Goal: Information Seeking & Learning: Learn about a topic

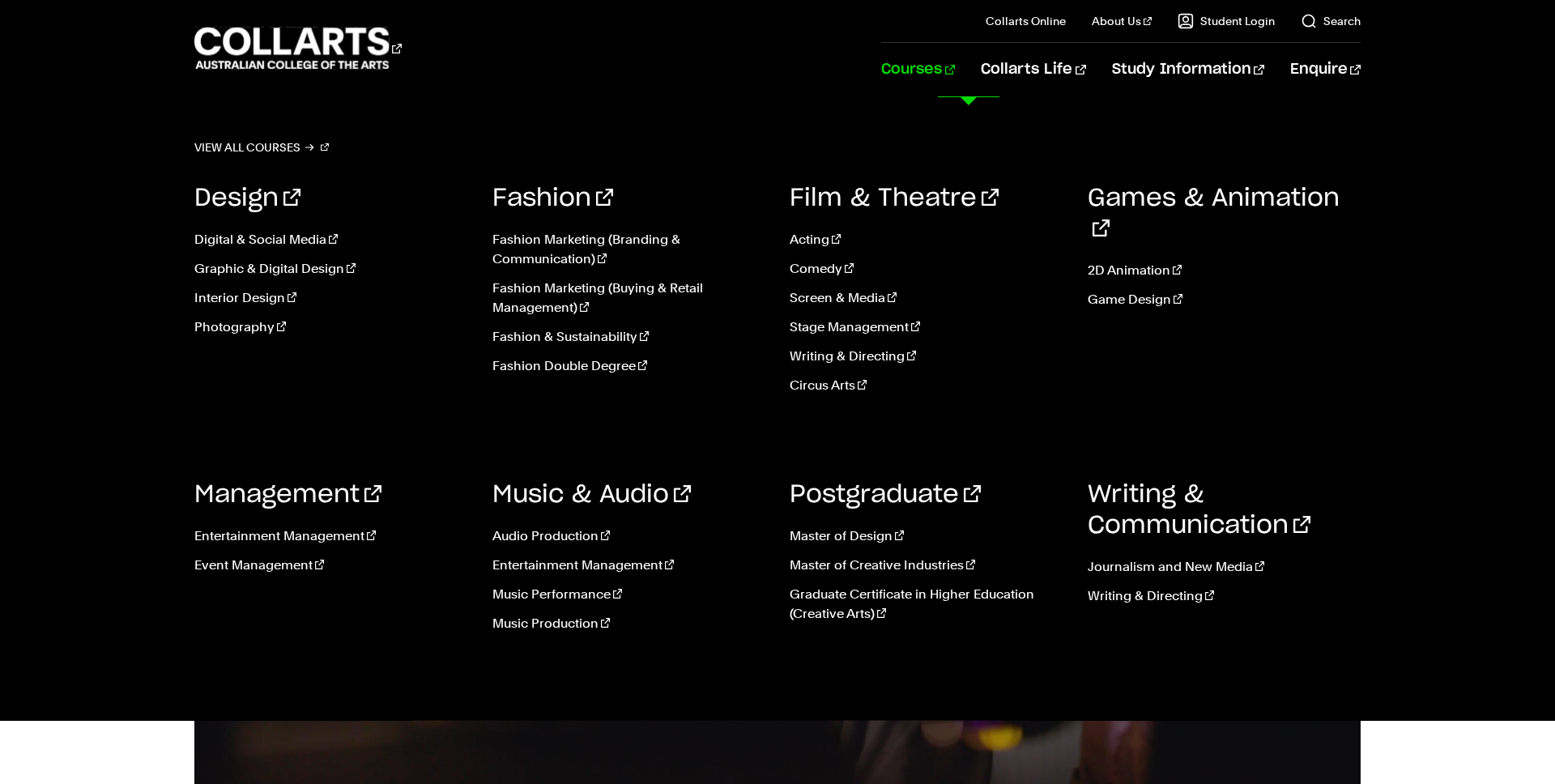
scroll to position [397, 0]
click at [539, 621] on link "Music Production" at bounding box center [629, 623] width 273 height 20
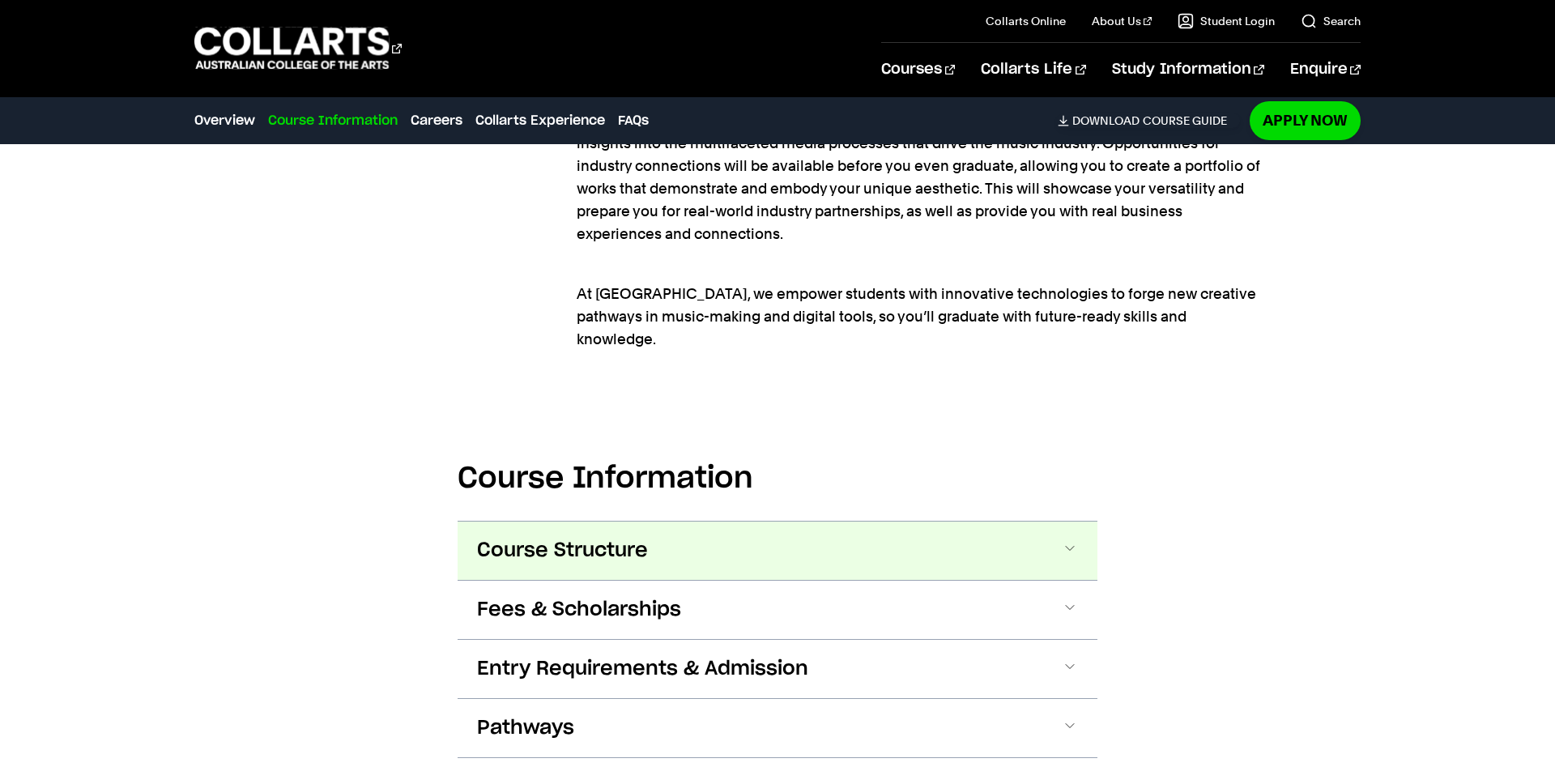
click at [638, 538] on span "Course Structure" at bounding box center [562, 550] width 170 height 26
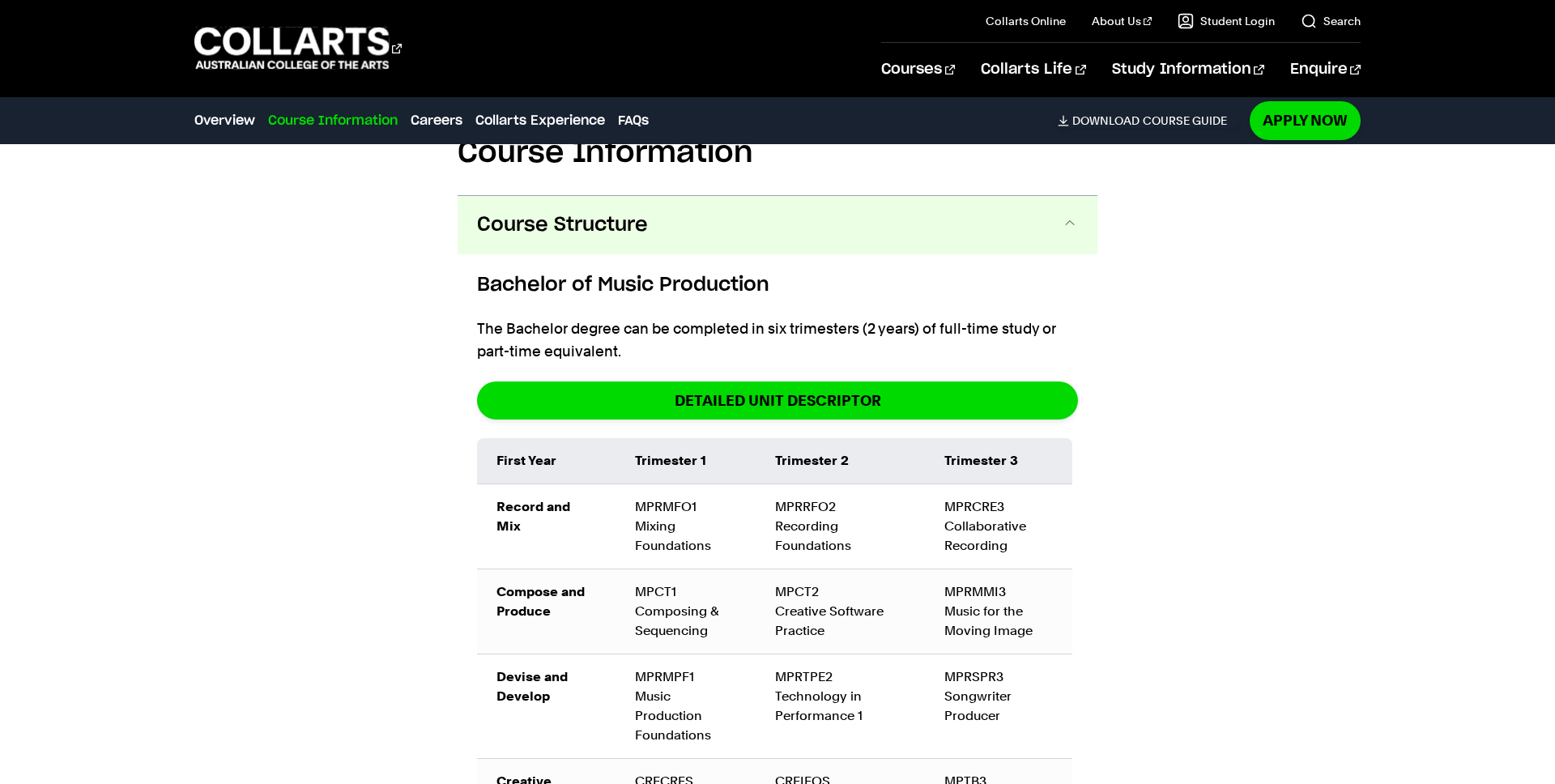
scroll to position [2054, 0]
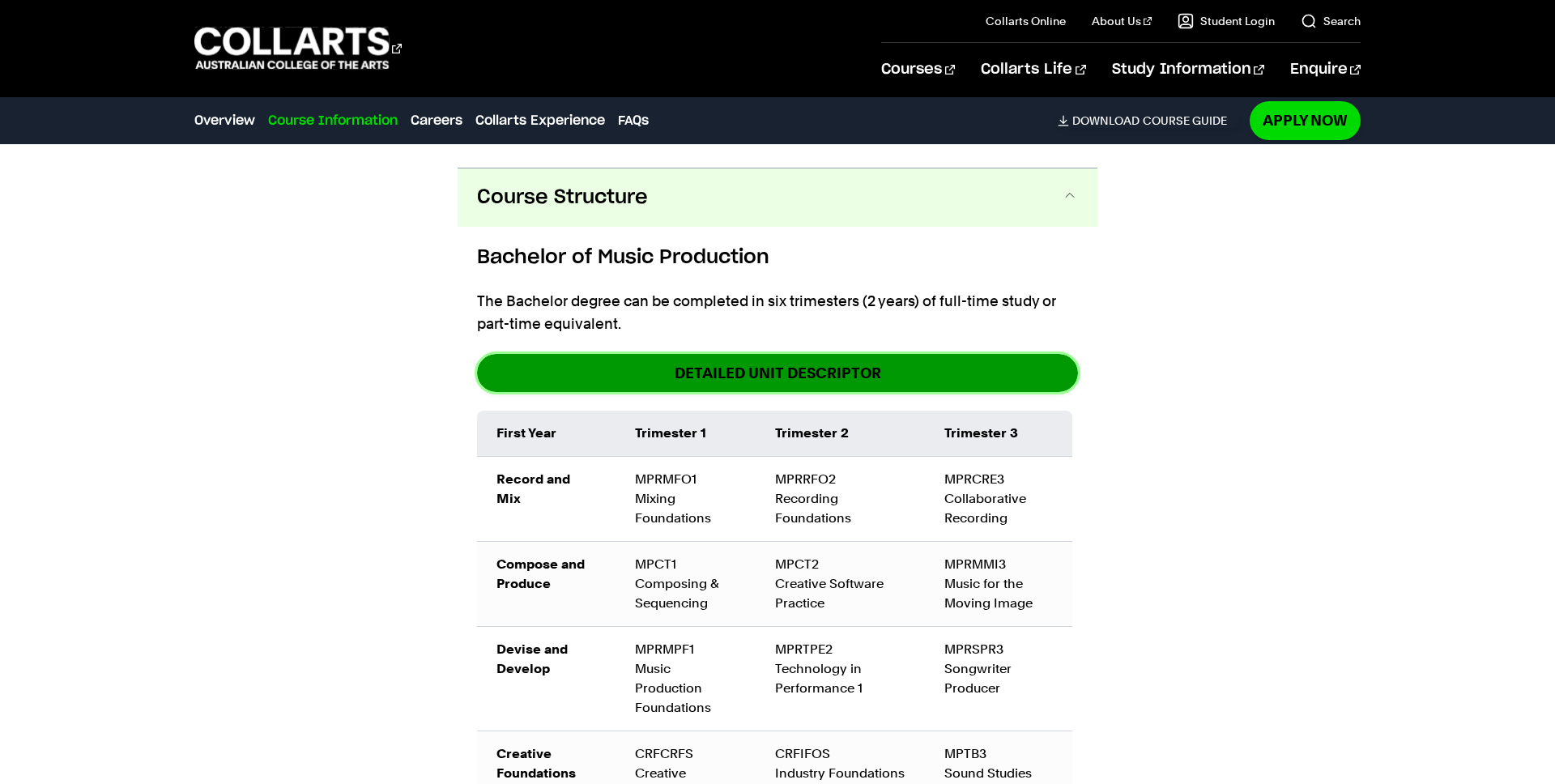
click at [726, 354] on link "DETAILED UNIT DESCRIPTOR" at bounding box center [778, 373] width 601 height 38
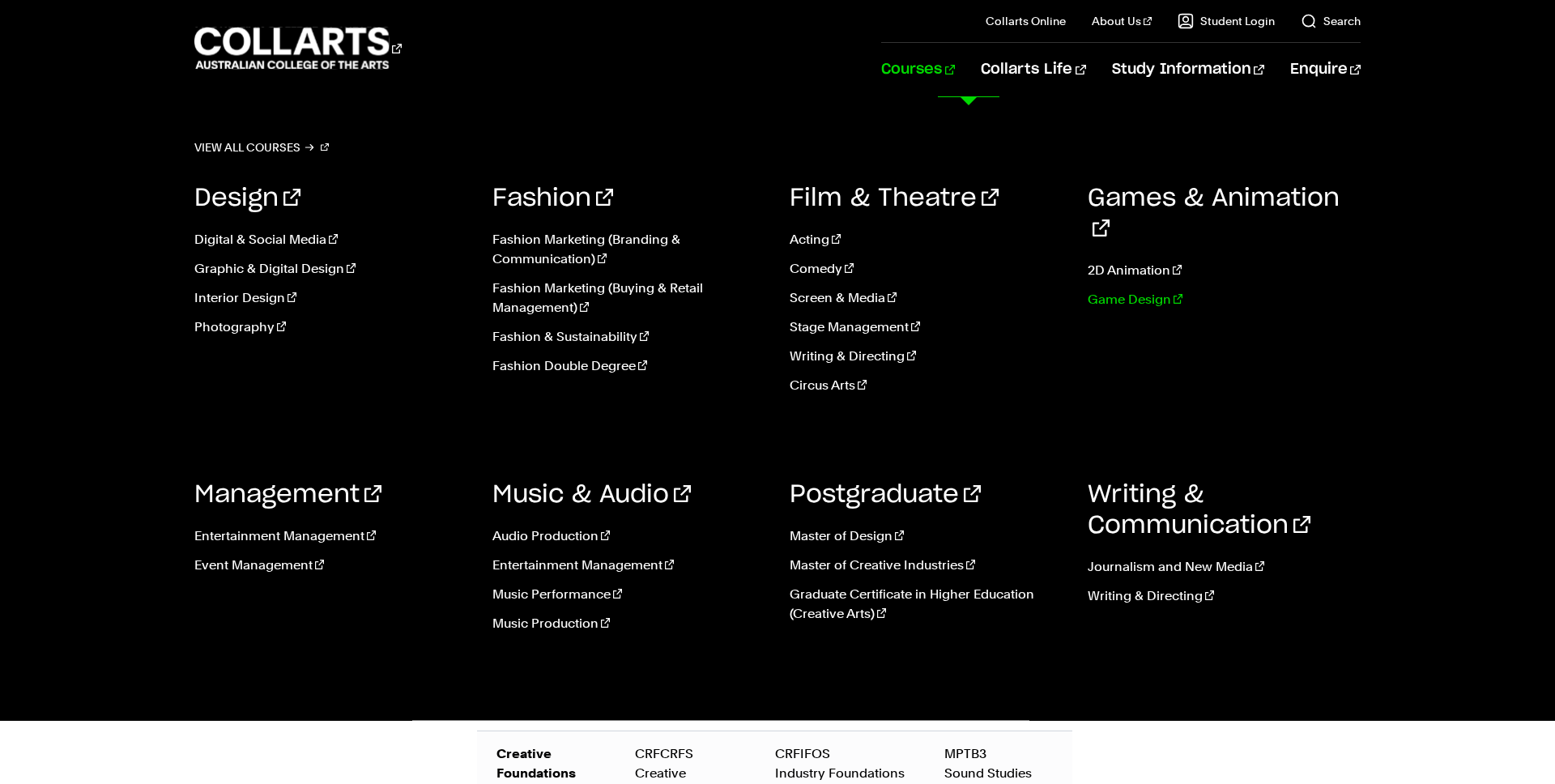
click at [1110, 290] on link "Game Design" at bounding box center [1224, 300] width 273 height 20
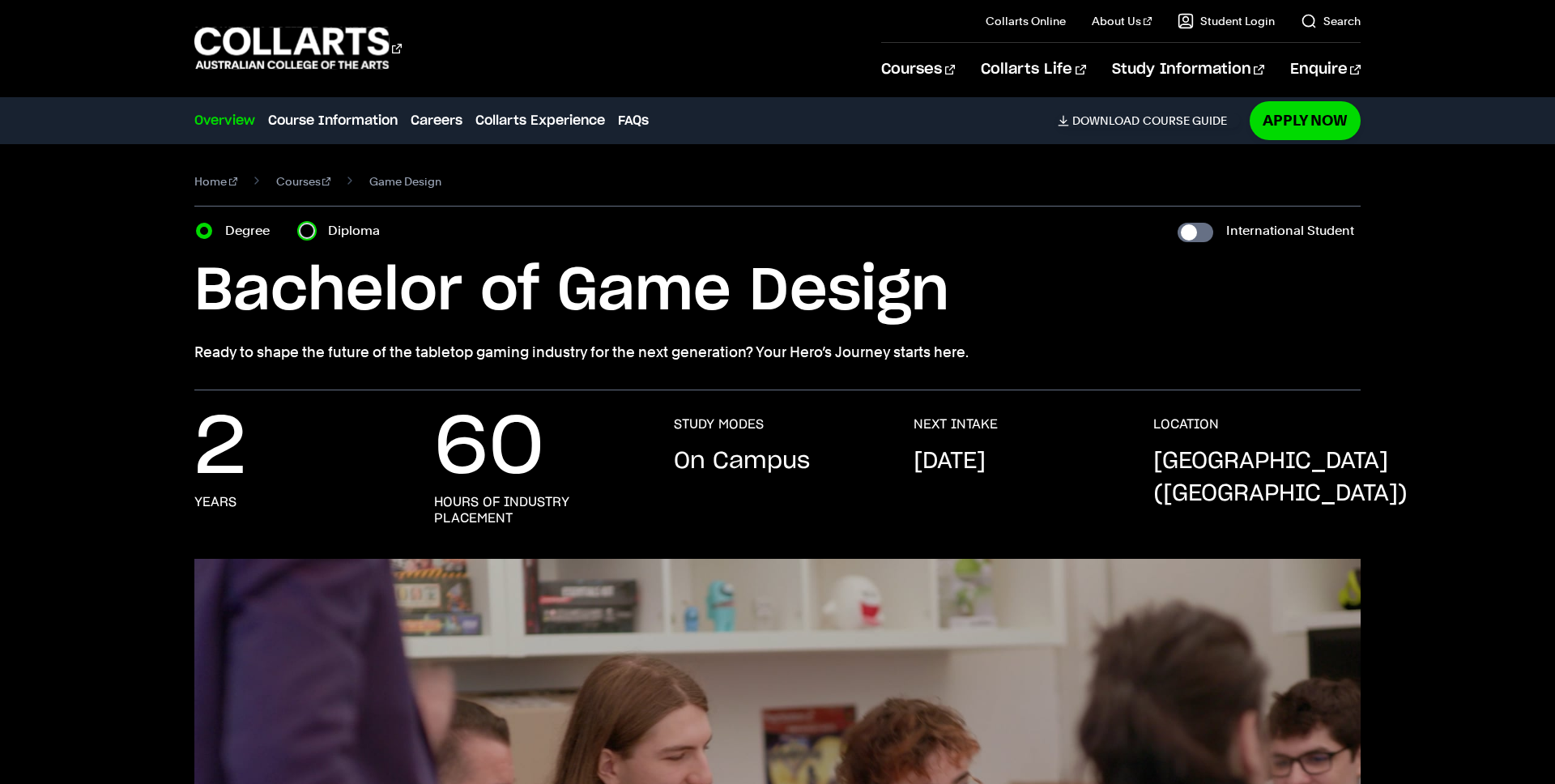
click at [306, 233] on input "Diploma" at bounding box center [307, 231] width 16 height 16
radio input "true"
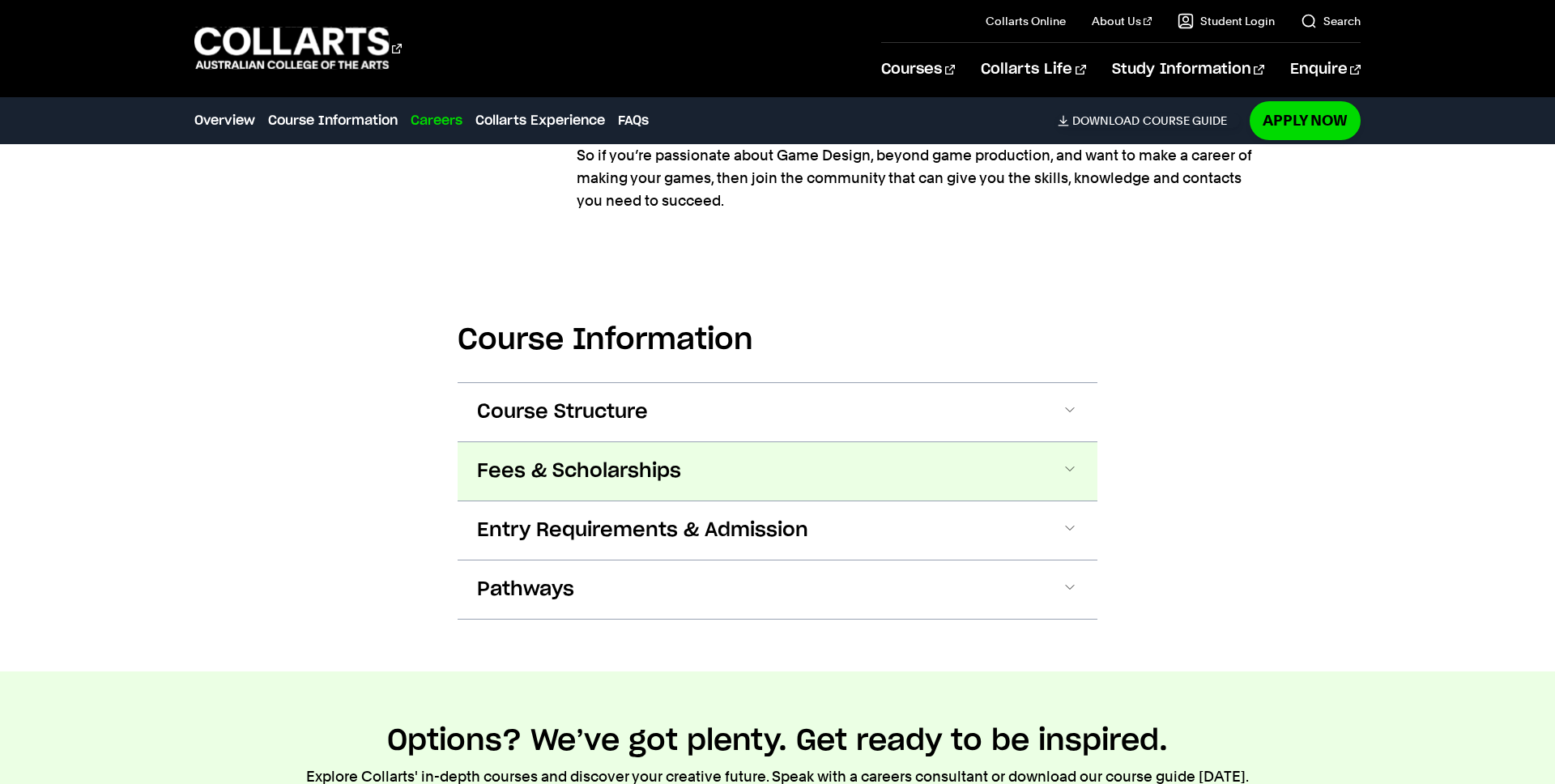
click at [543, 472] on span "Fees & Scholarships" at bounding box center [579, 470] width 204 height 26
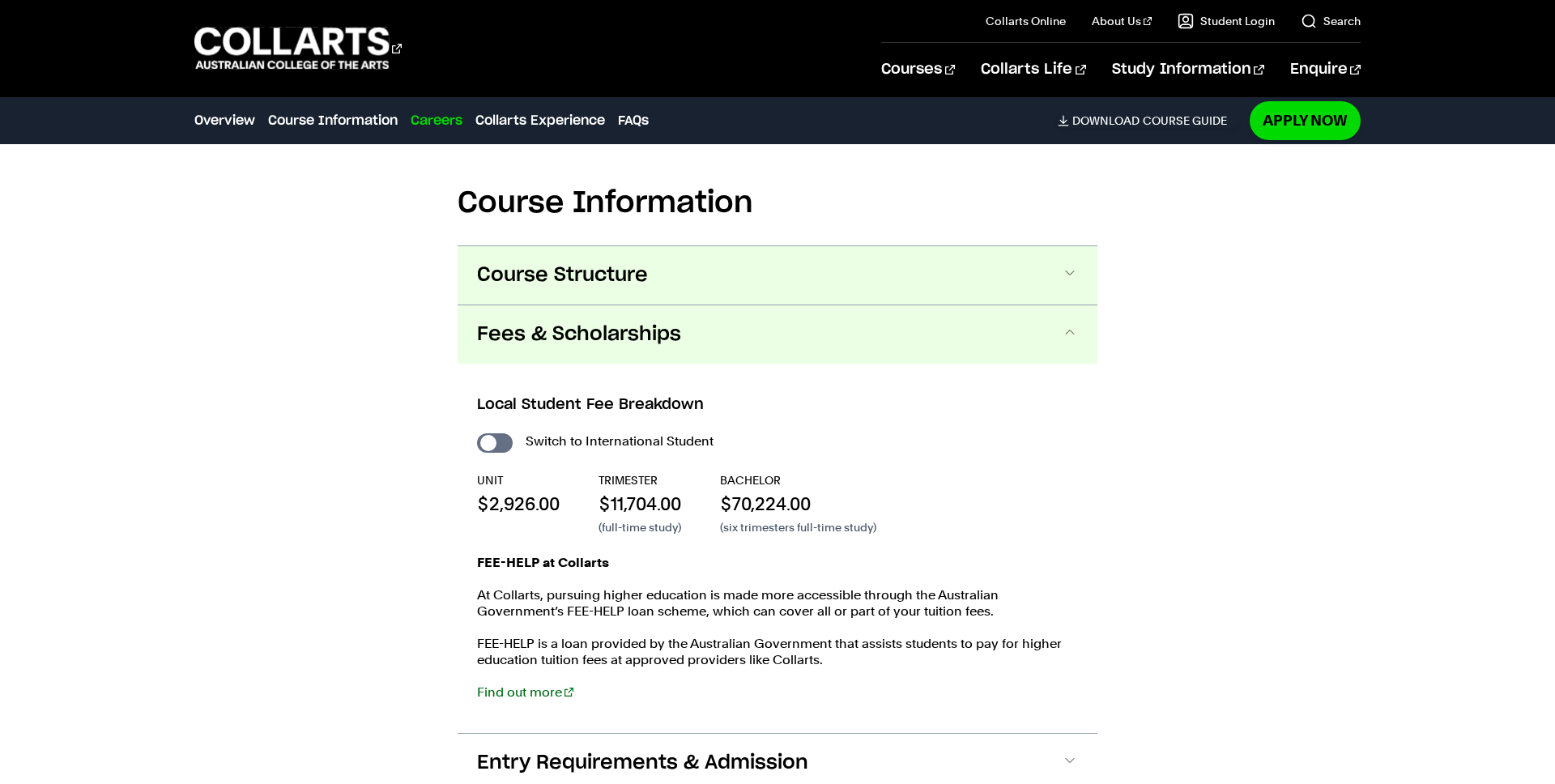
click at [563, 292] on button "Course Structure" at bounding box center [777, 275] width 640 height 58
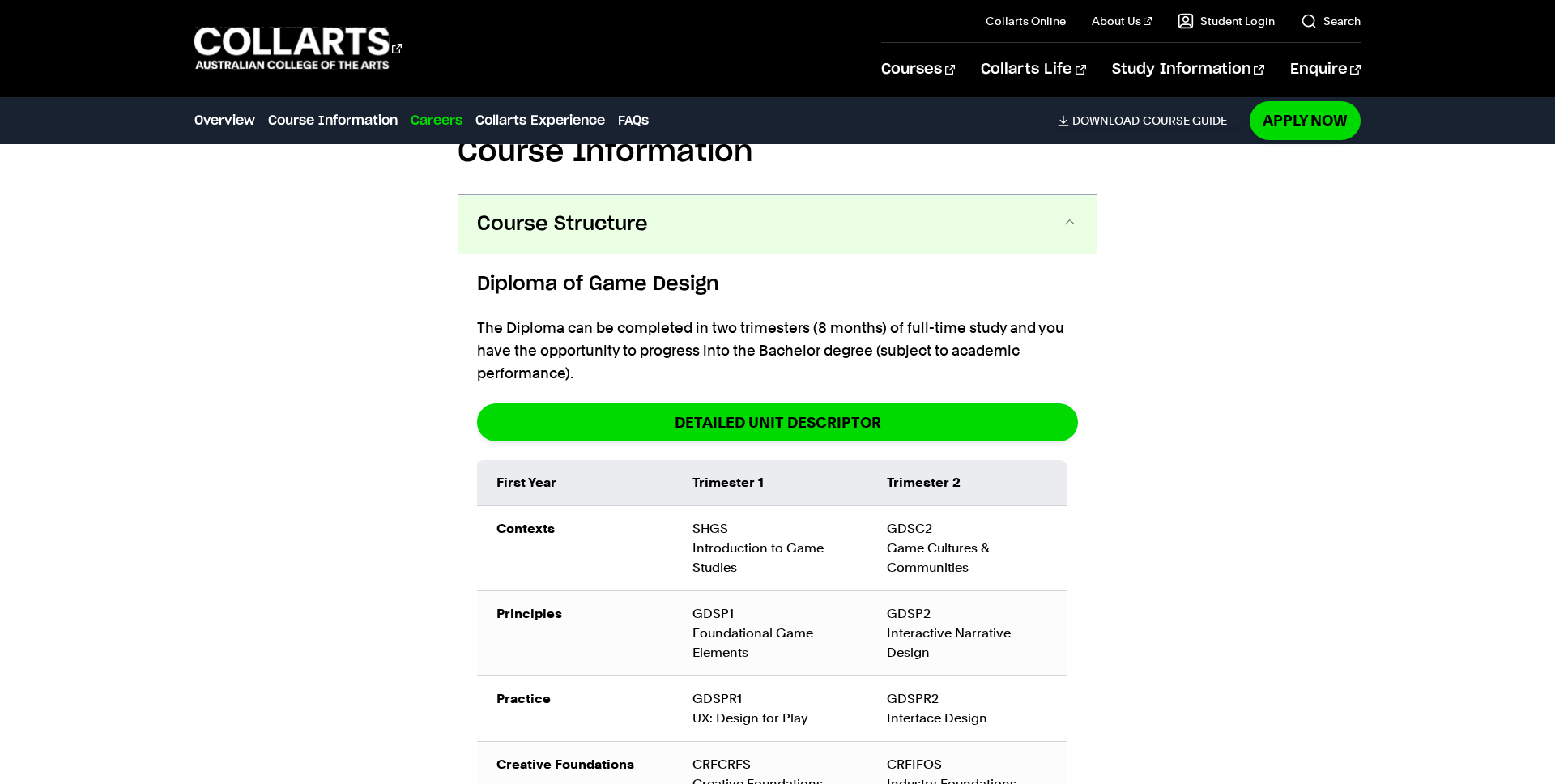
scroll to position [2151, 0]
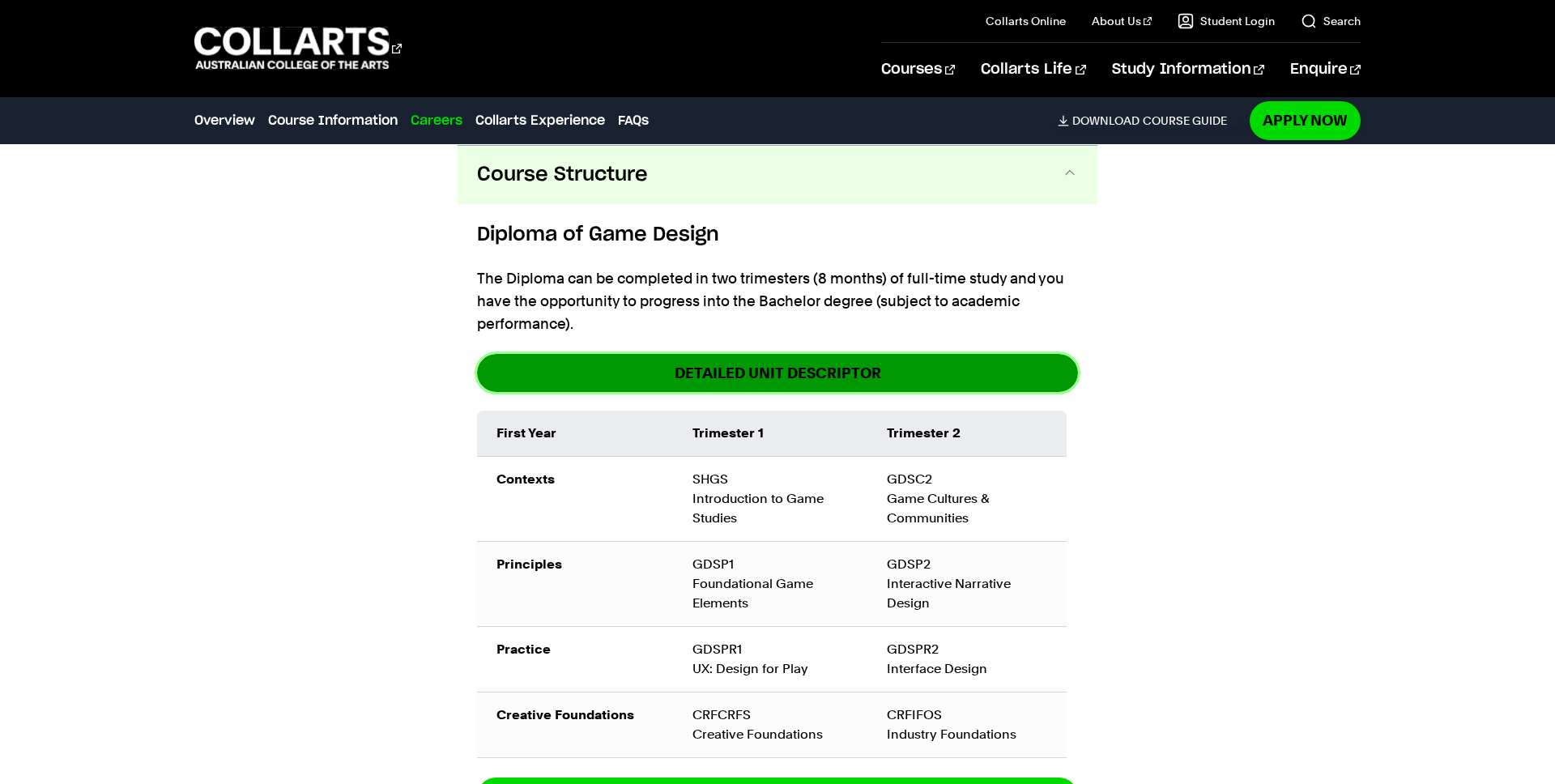
click at [643, 376] on link "DETAILED UNIT DESCRIPTOR" at bounding box center [778, 373] width 601 height 38
